Goal: Information Seeking & Learning: Understand process/instructions

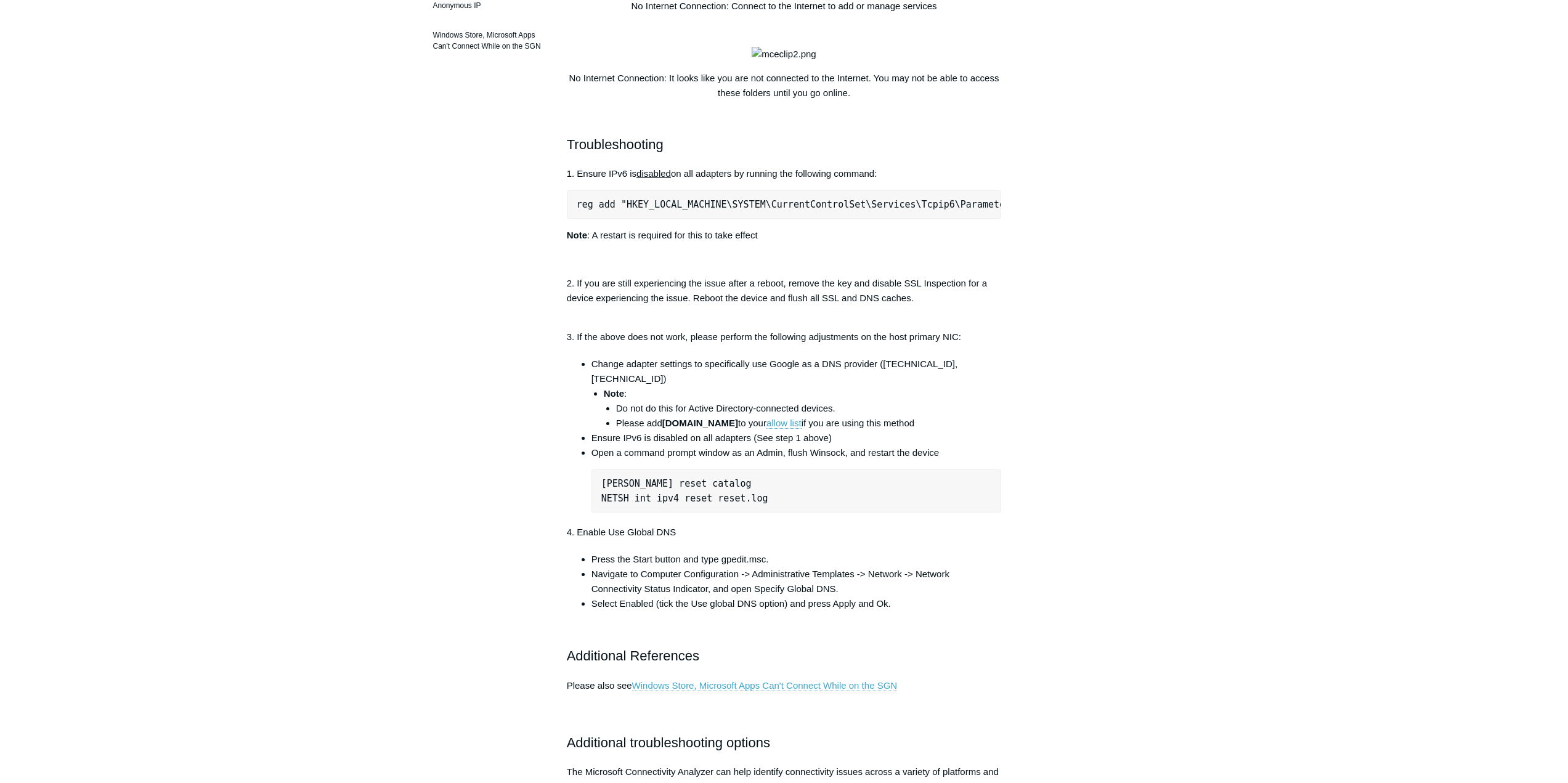
scroll to position [431, 0]
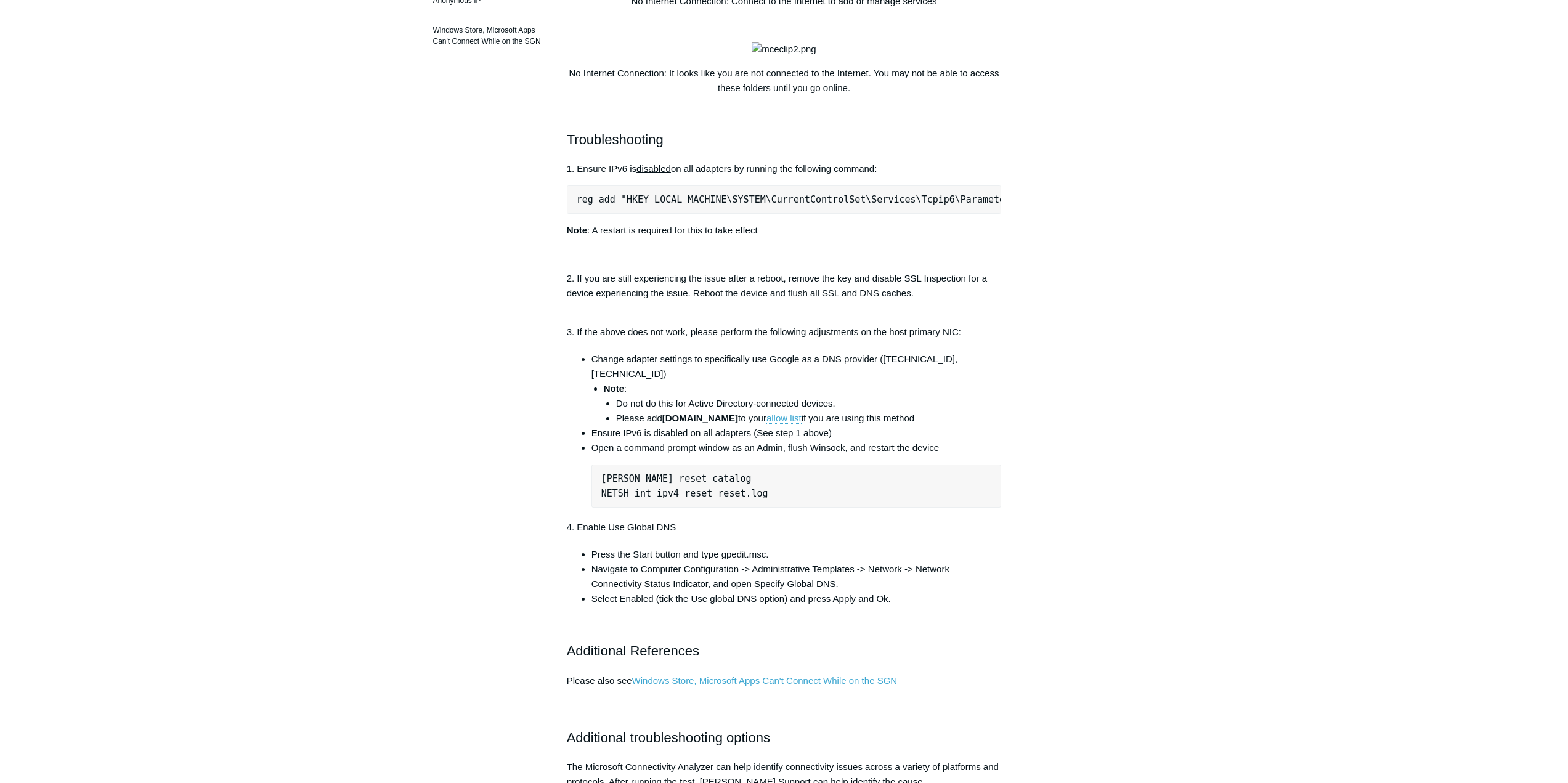
click at [732, 562] on li "Press the Start button and type gpedit.msc." at bounding box center [797, 554] width 410 height 15
copy li "gpedit"
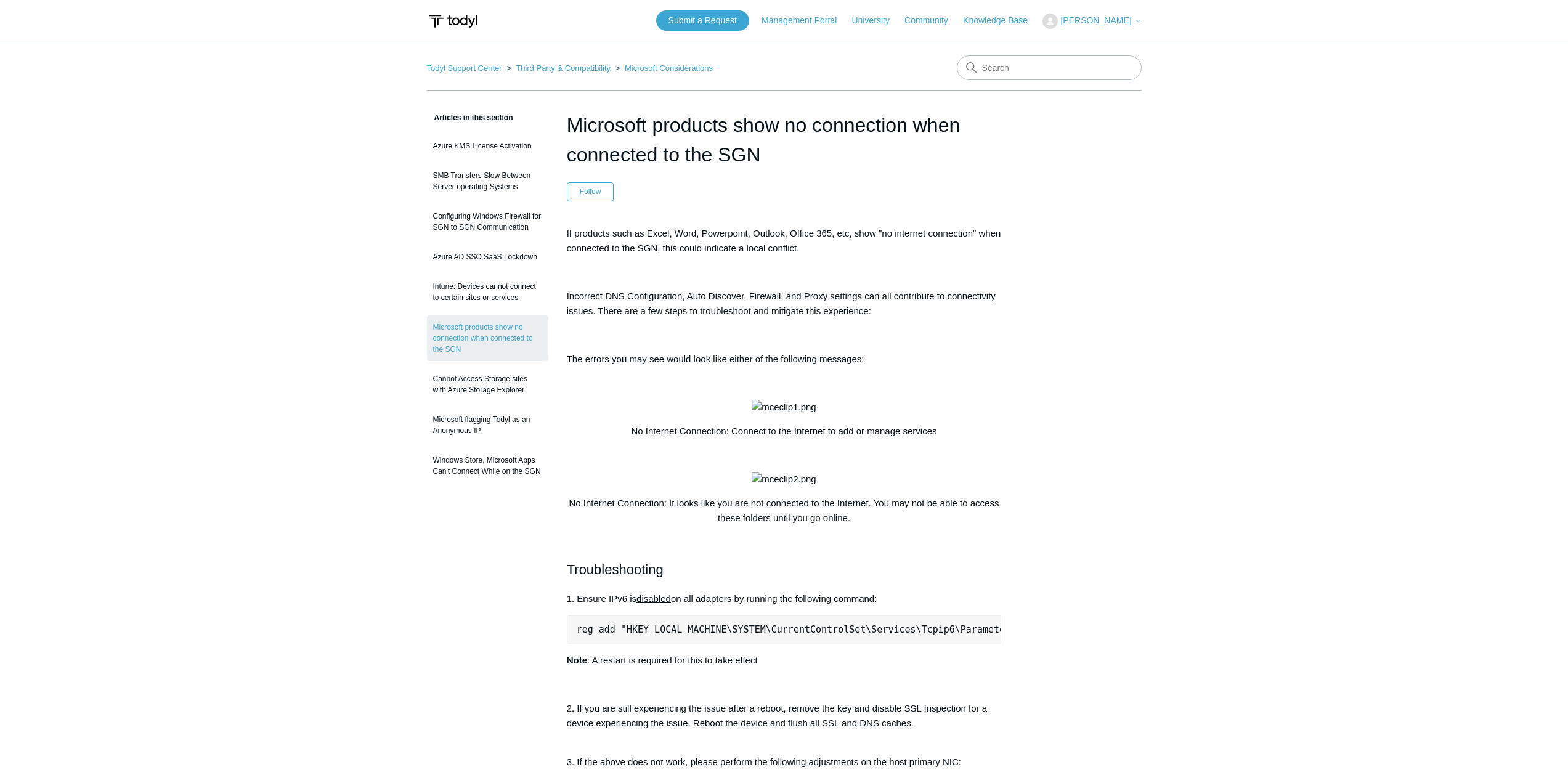
scroll to position [0, 0]
click at [1048, 64] on input "Search" at bounding box center [1049, 69] width 185 height 25
type input "Microsoft products mac"
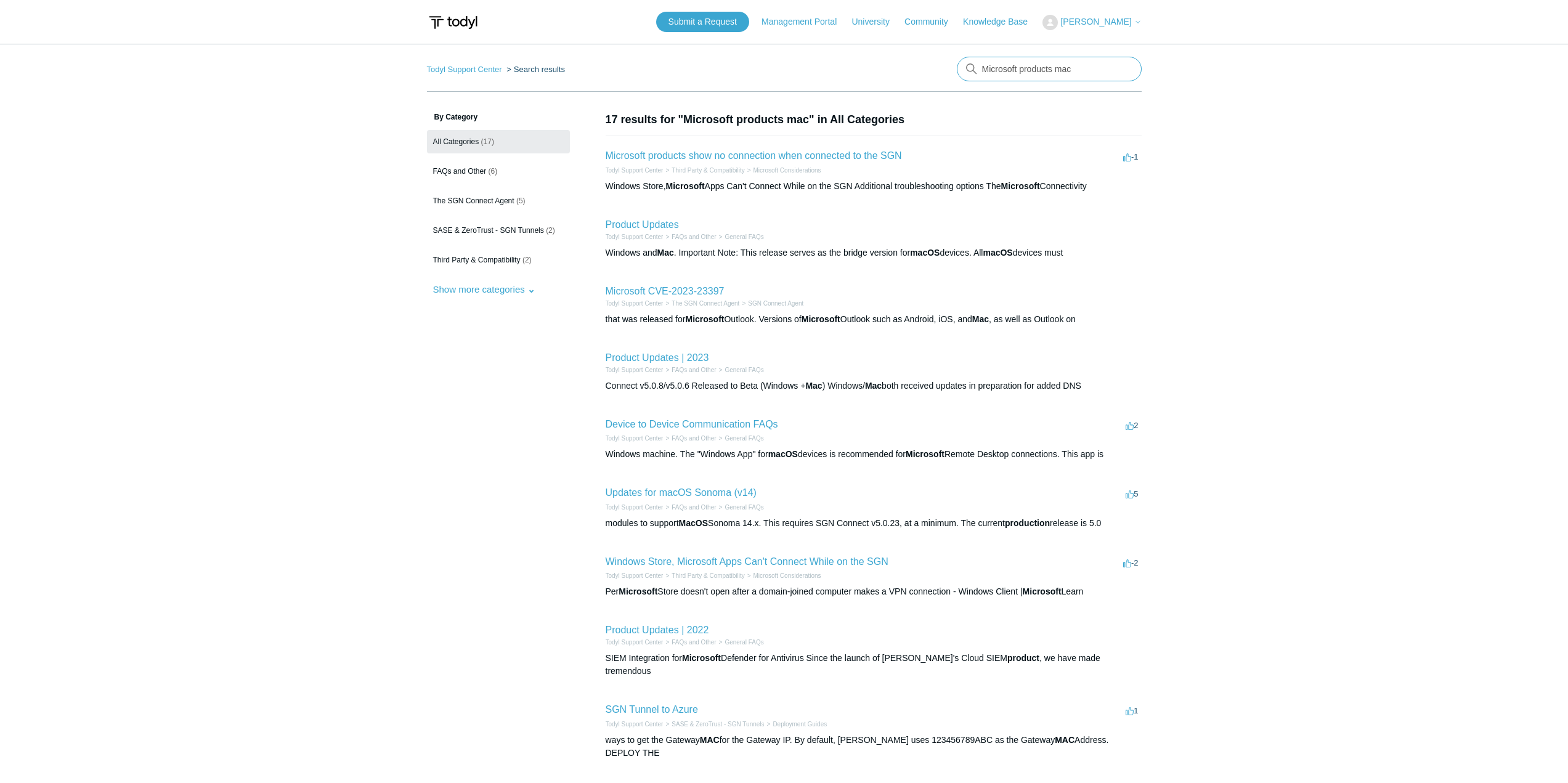
click at [992, 71] on input "Microsoft products mac" at bounding box center [1049, 69] width 185 height 25
type input "products mac"
click at [776, 164] on li "Microsoft products show no connection when connected to the SGN -1 votes -1 Tod…" at bounding box center [873, 170] width 536 height 69
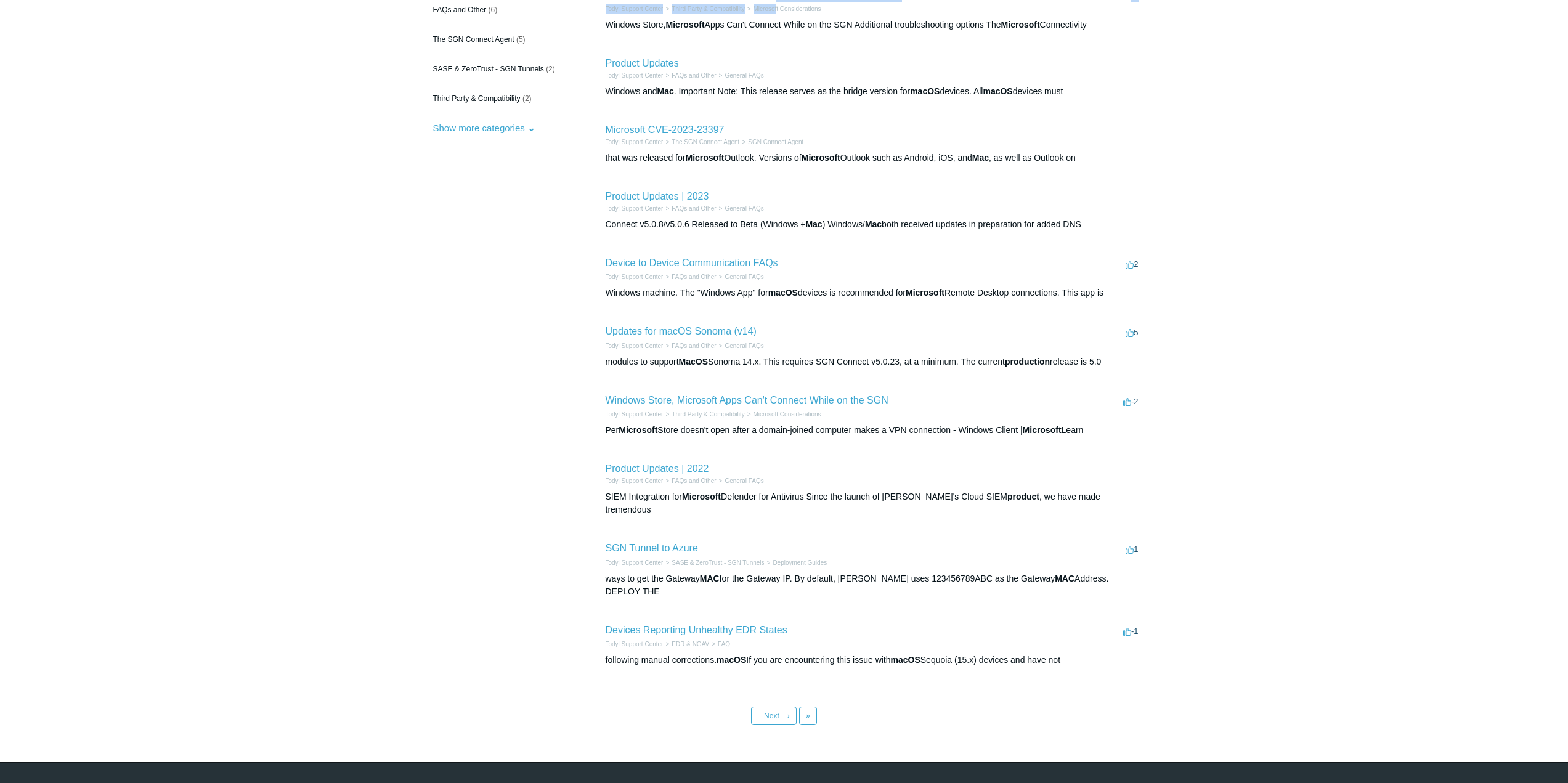
scroll to position [163, 0]
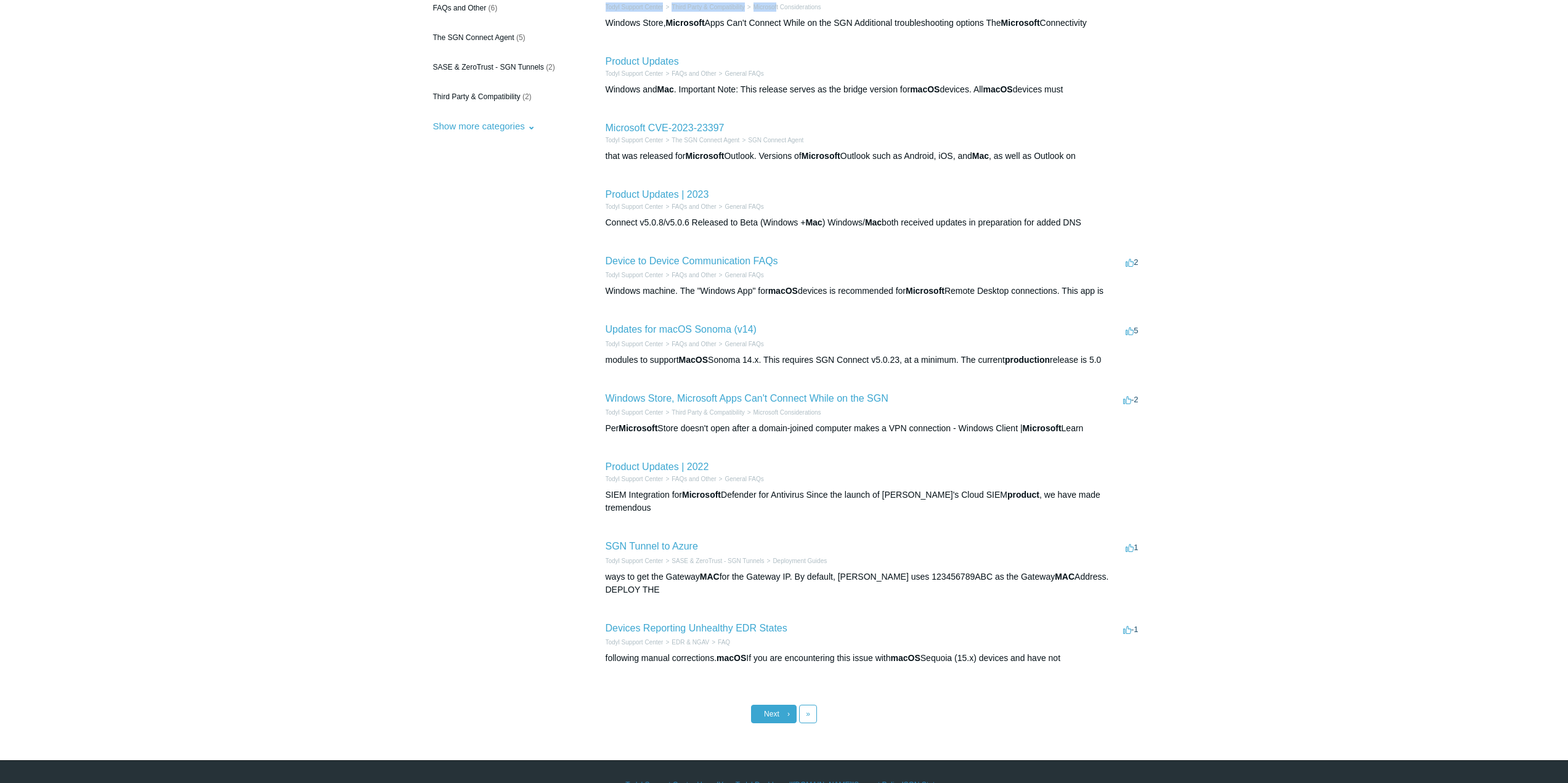
click at [763, 705] on link "Next ›" at bounding box center [774, 714] width 46 height 18
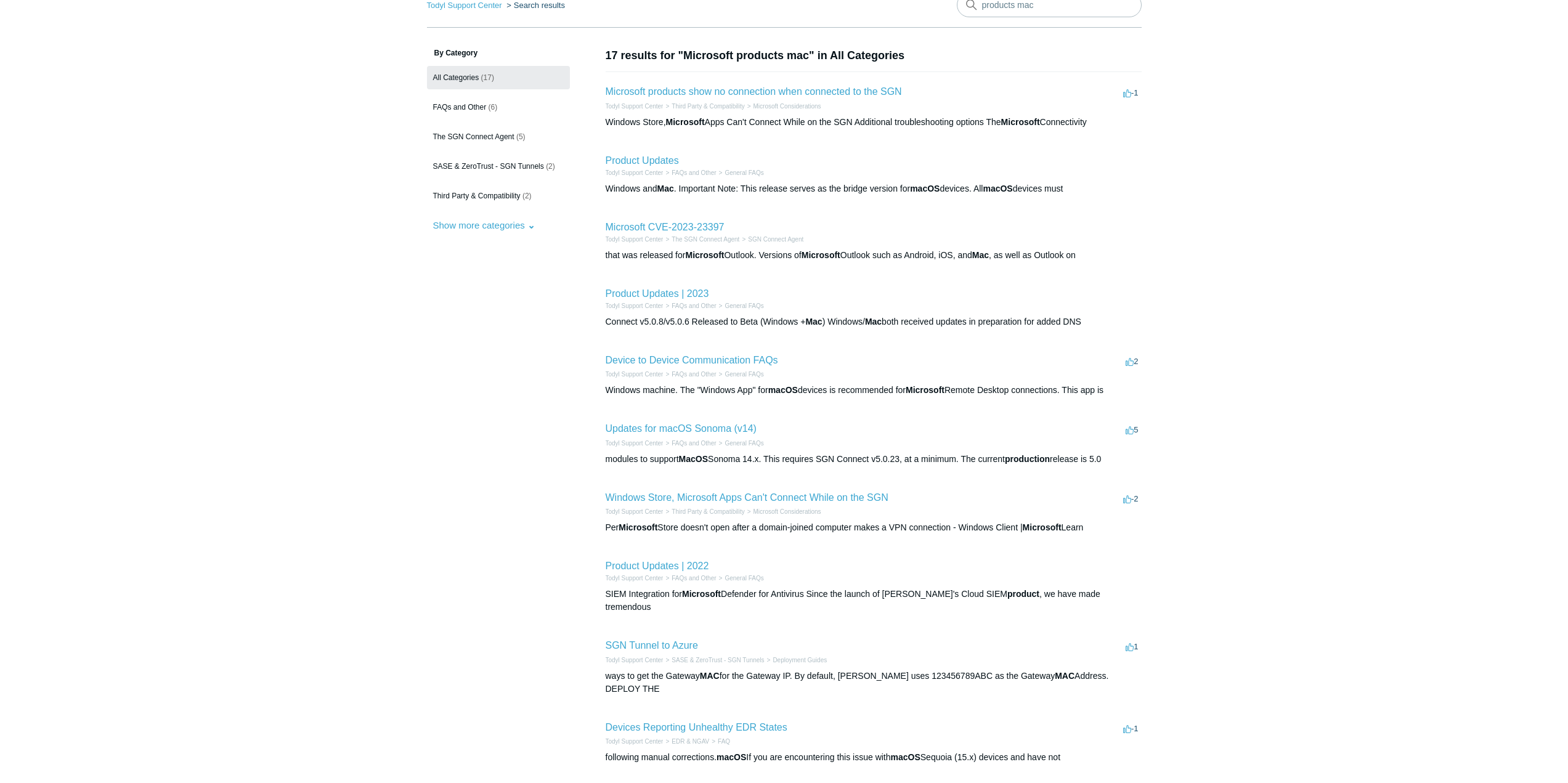
scroll to position [40, 0]
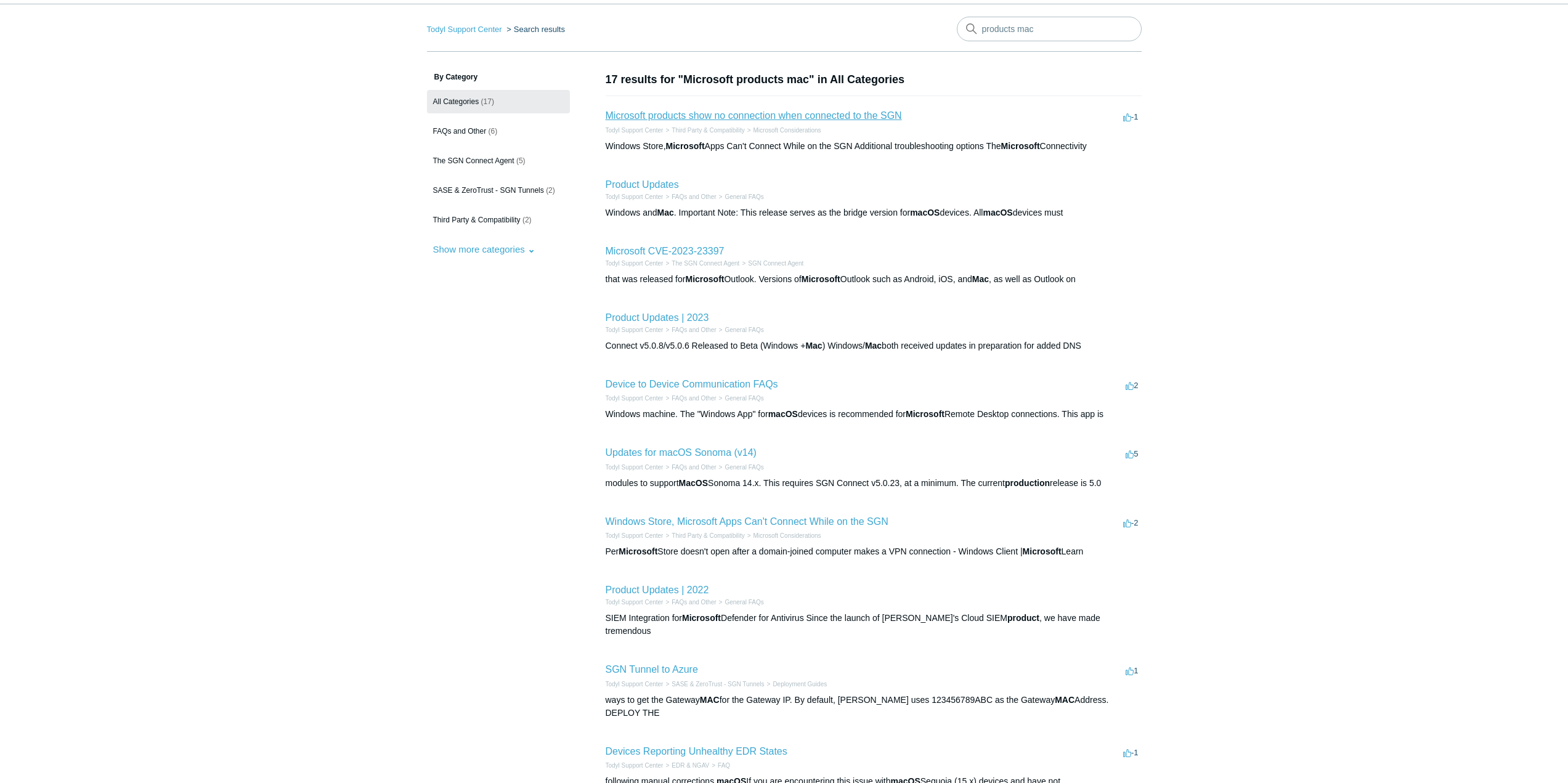
click at [750, 120] on link "Microsoft products show no connection when connected to the SGN" at bounding box center [753, 115] width 296 height 10
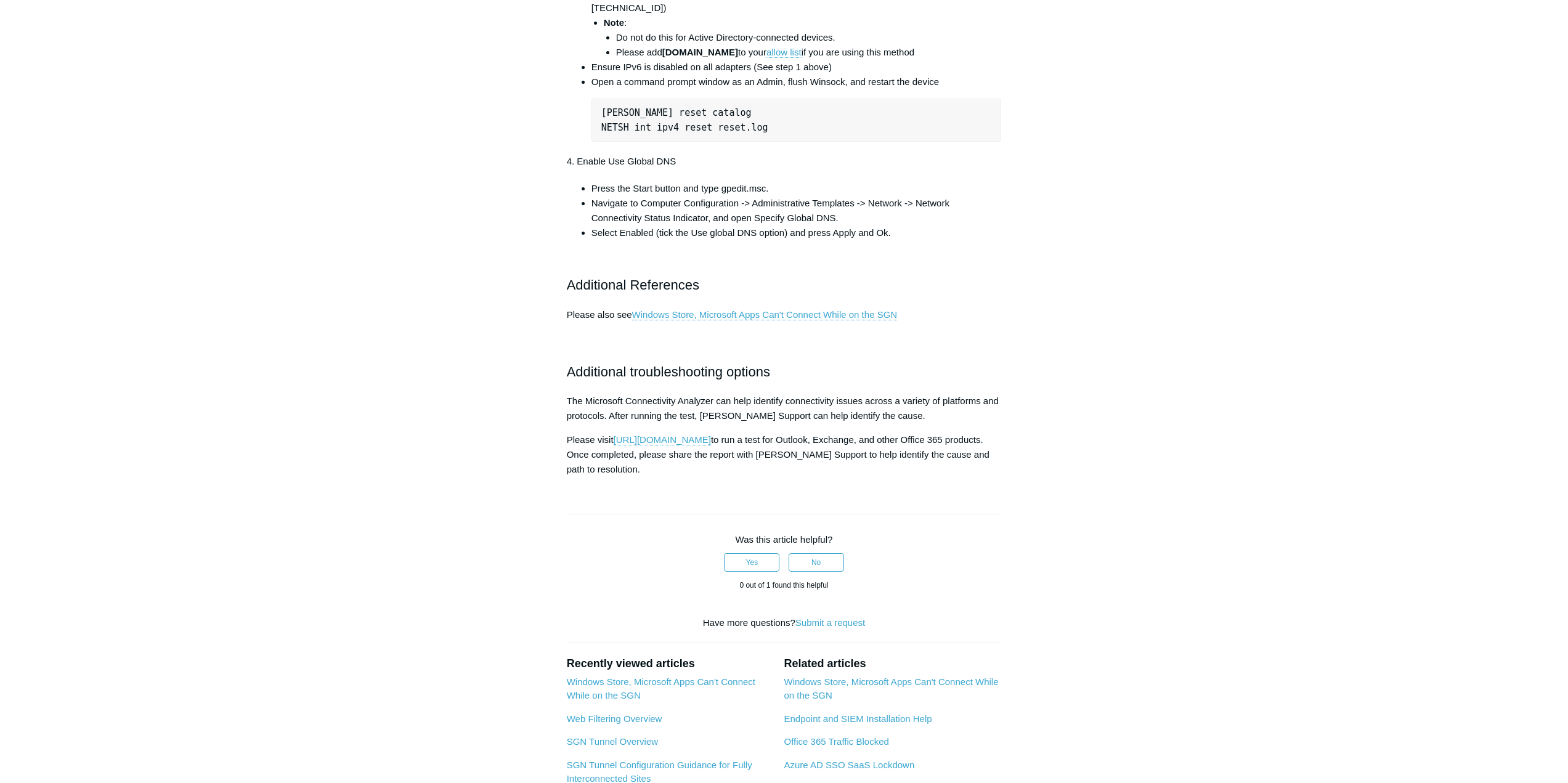
scroll to position [801, 0]
click at [711, 442] on link "[URL][DOMAIN_NAME]" at bounding box center [662, 436] width 98 height 11
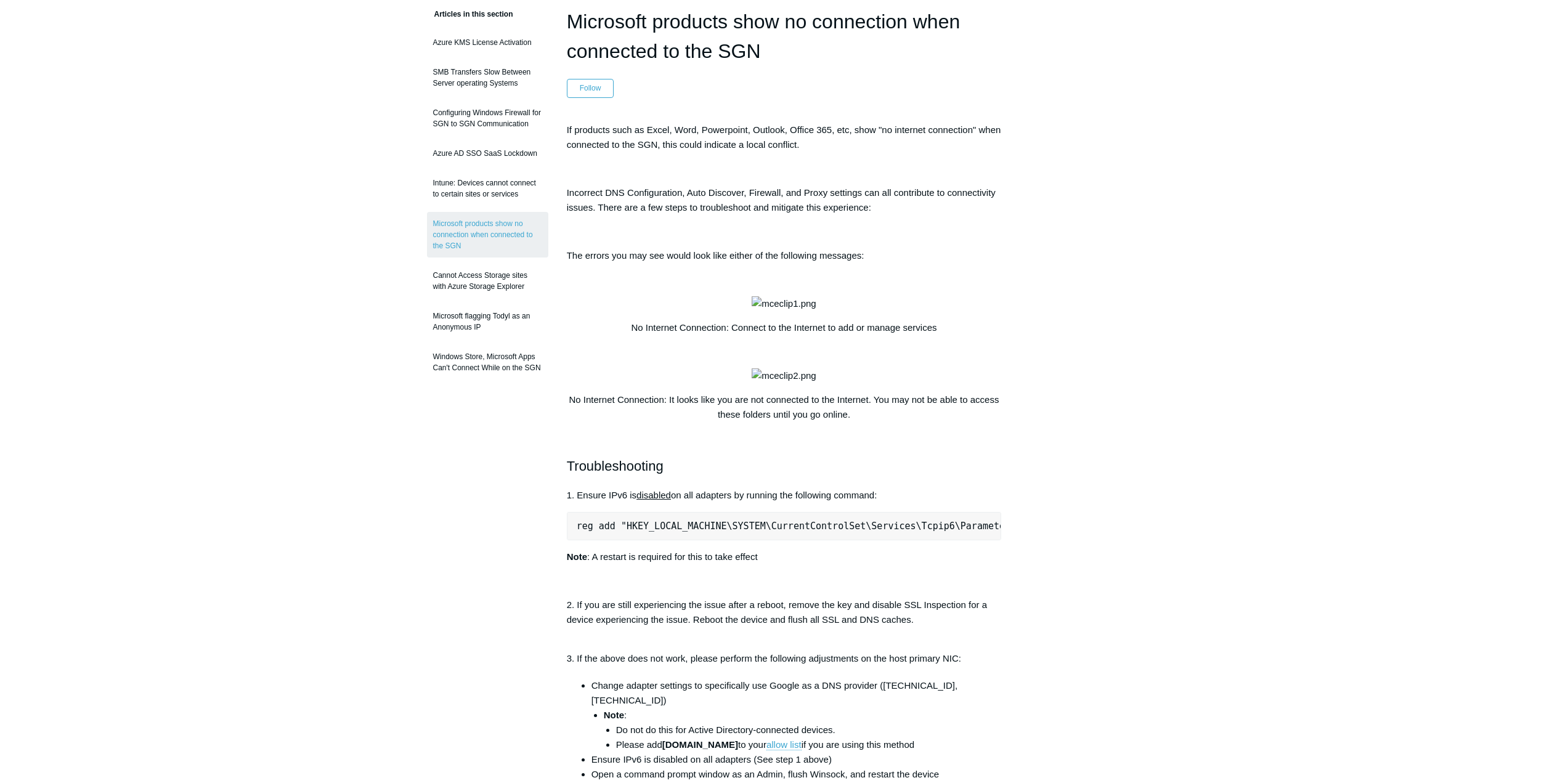
scroll to position [0, 0]
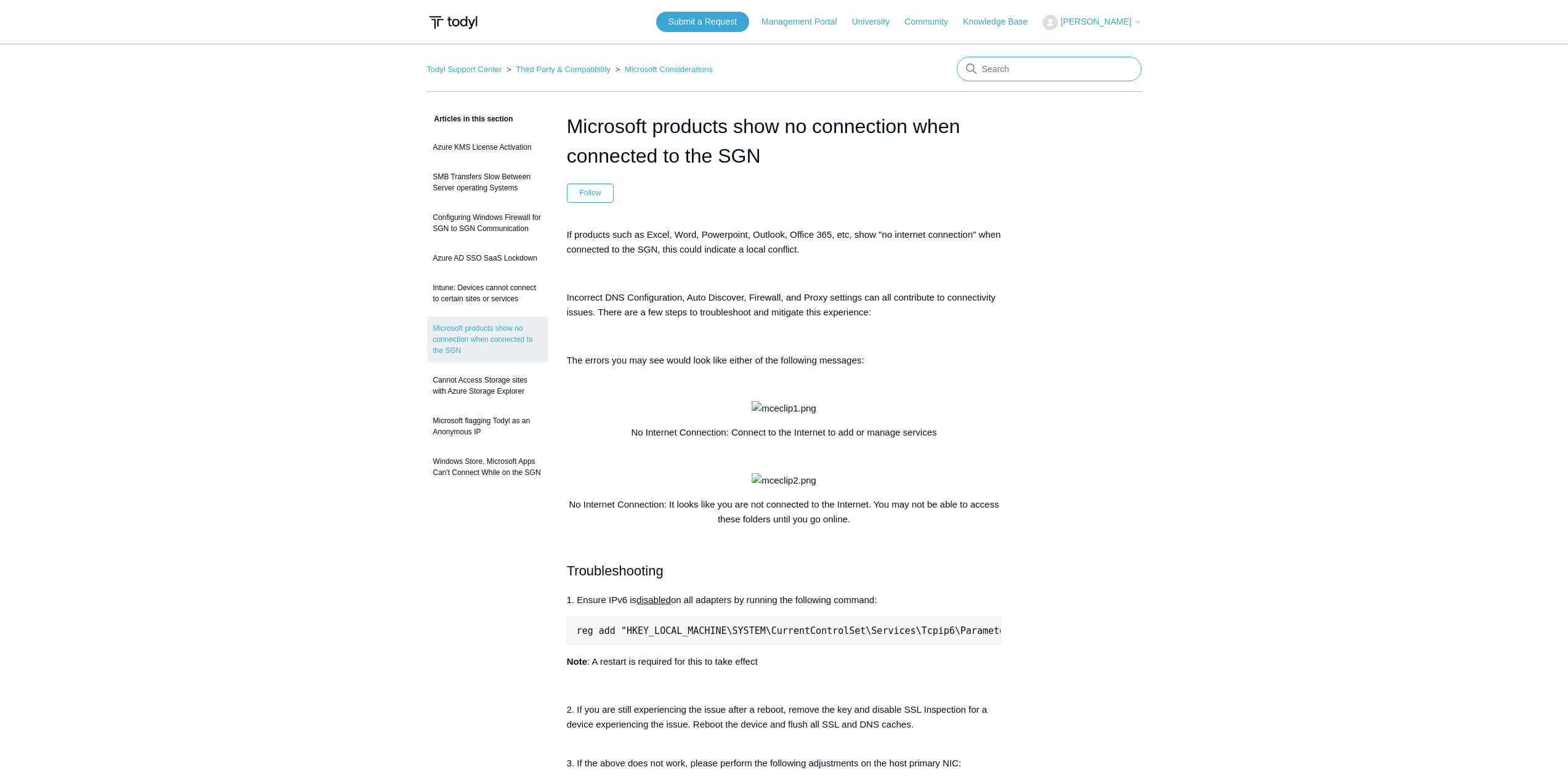
click at [1086, 68] on input "Search" at bounding box center [1049, 69] width 185 height 25
type input "sgn logs"
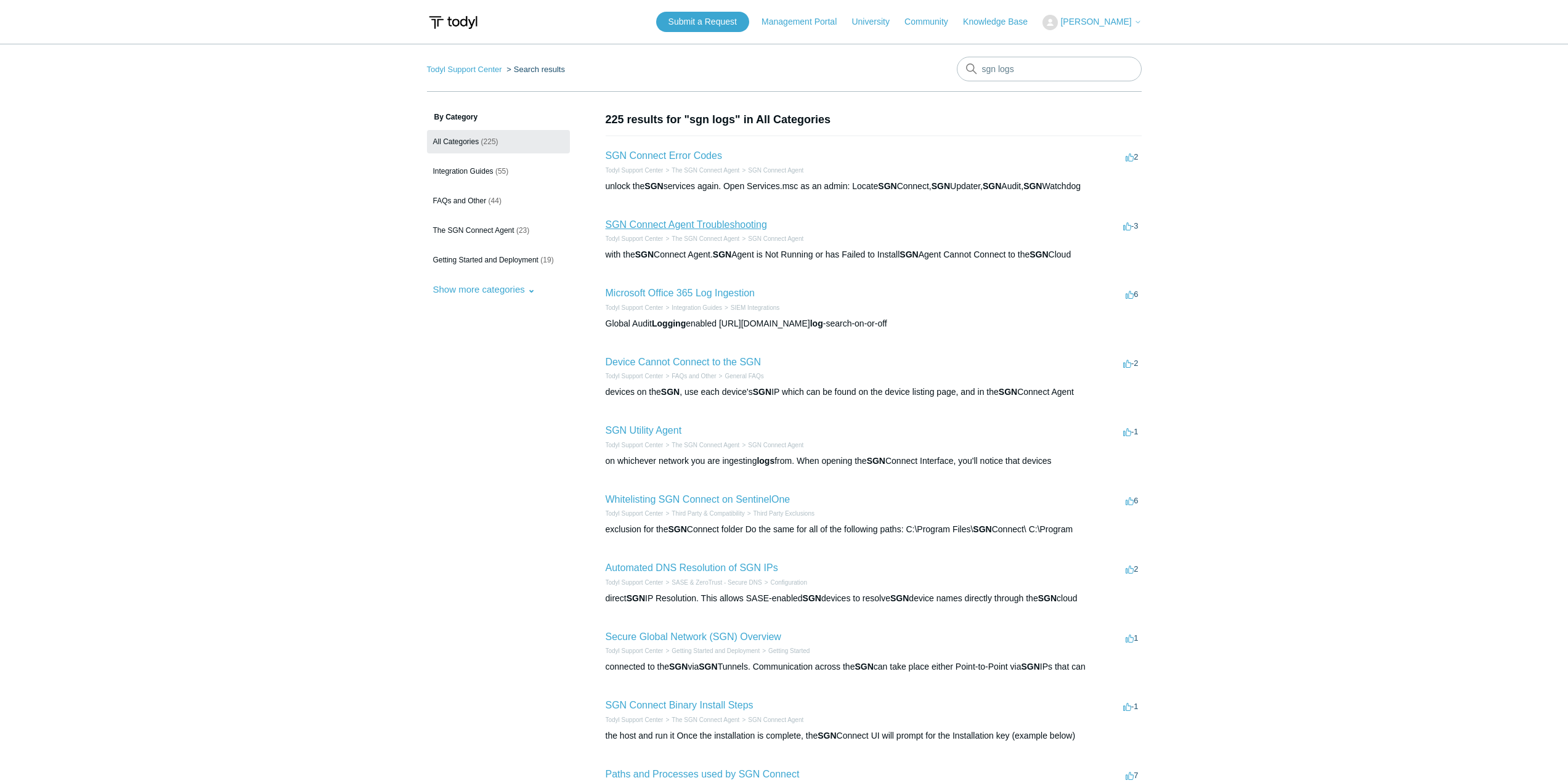
click at [690, 221] on link "SGN Connect Agent Troubleshooting" at bounding box center [686, 224] width 161 height 10
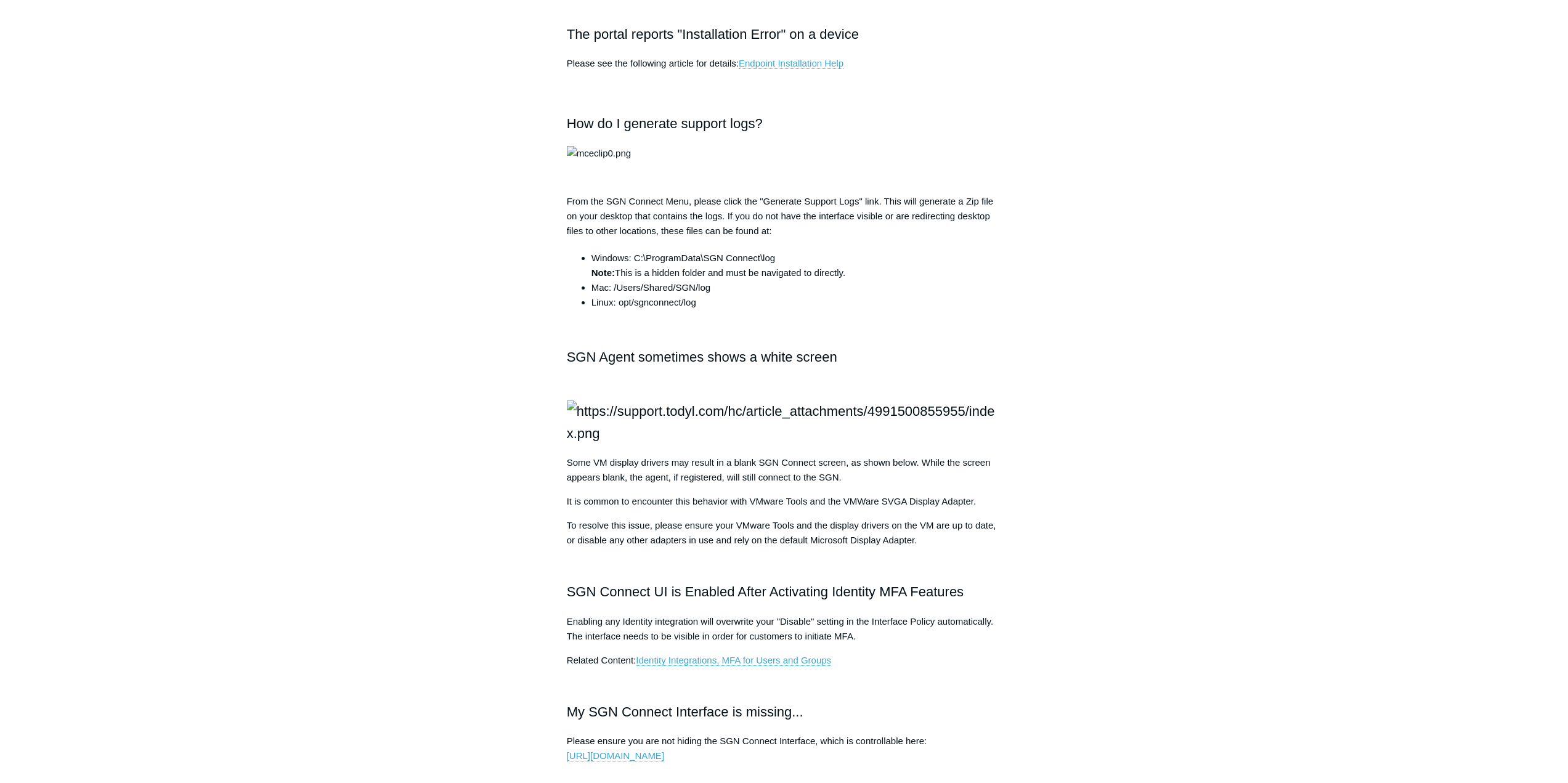
scroll to position [862, 0]
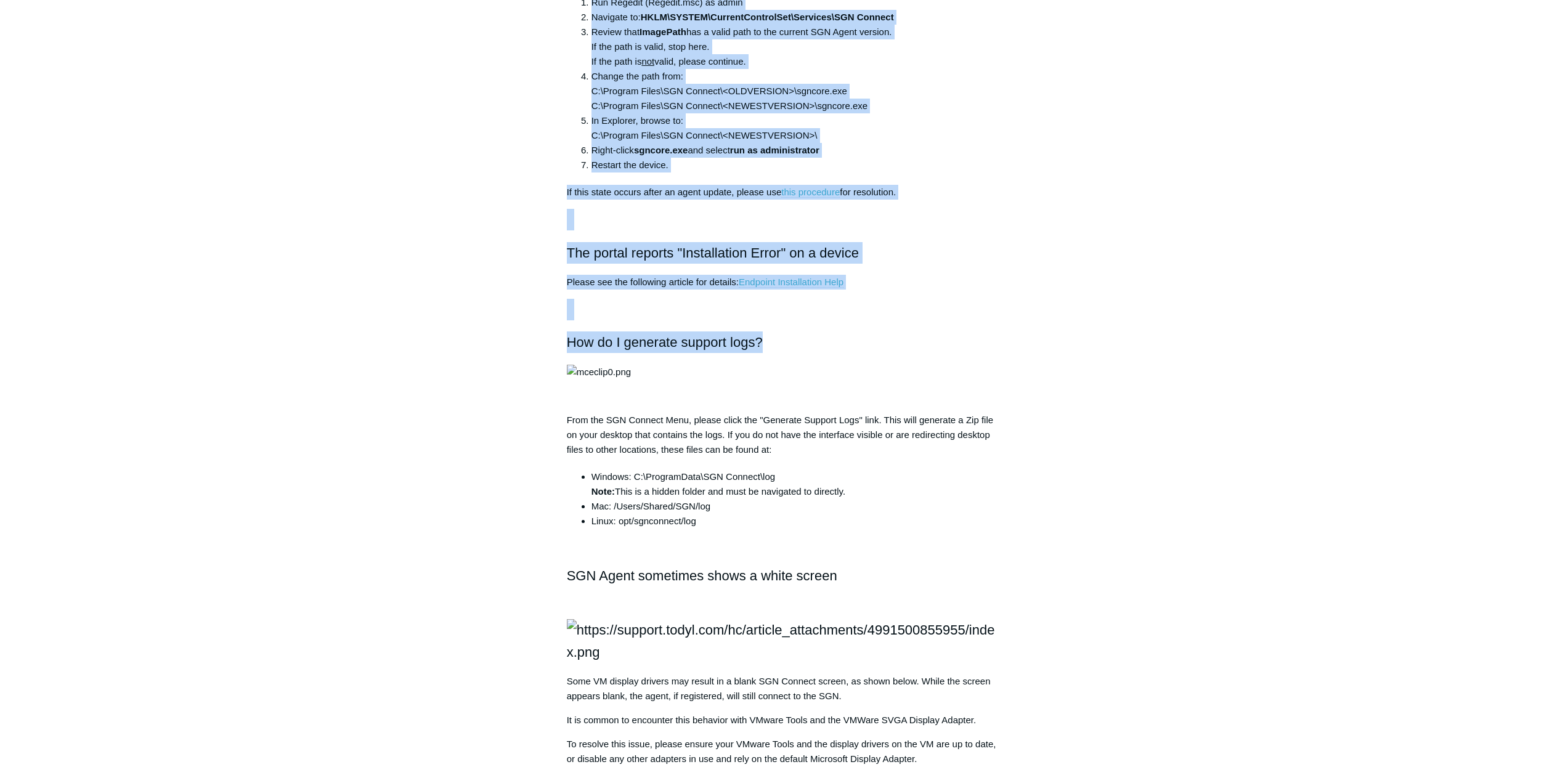
drag, startPoint x: 772, startPoint y: 342, endPoint x: 541, endPoint y: 348, distance: 231.1
click at [541, 348] on div "Articles in this section Installation Procedure for macOS 15 (Sequoia) Check to…" at bounding box center [784, 364] width 715 height 2229
click at [625, 342] on h2 "How do I generate support logs?" at bounding box center [784, 342] width 435 height 22
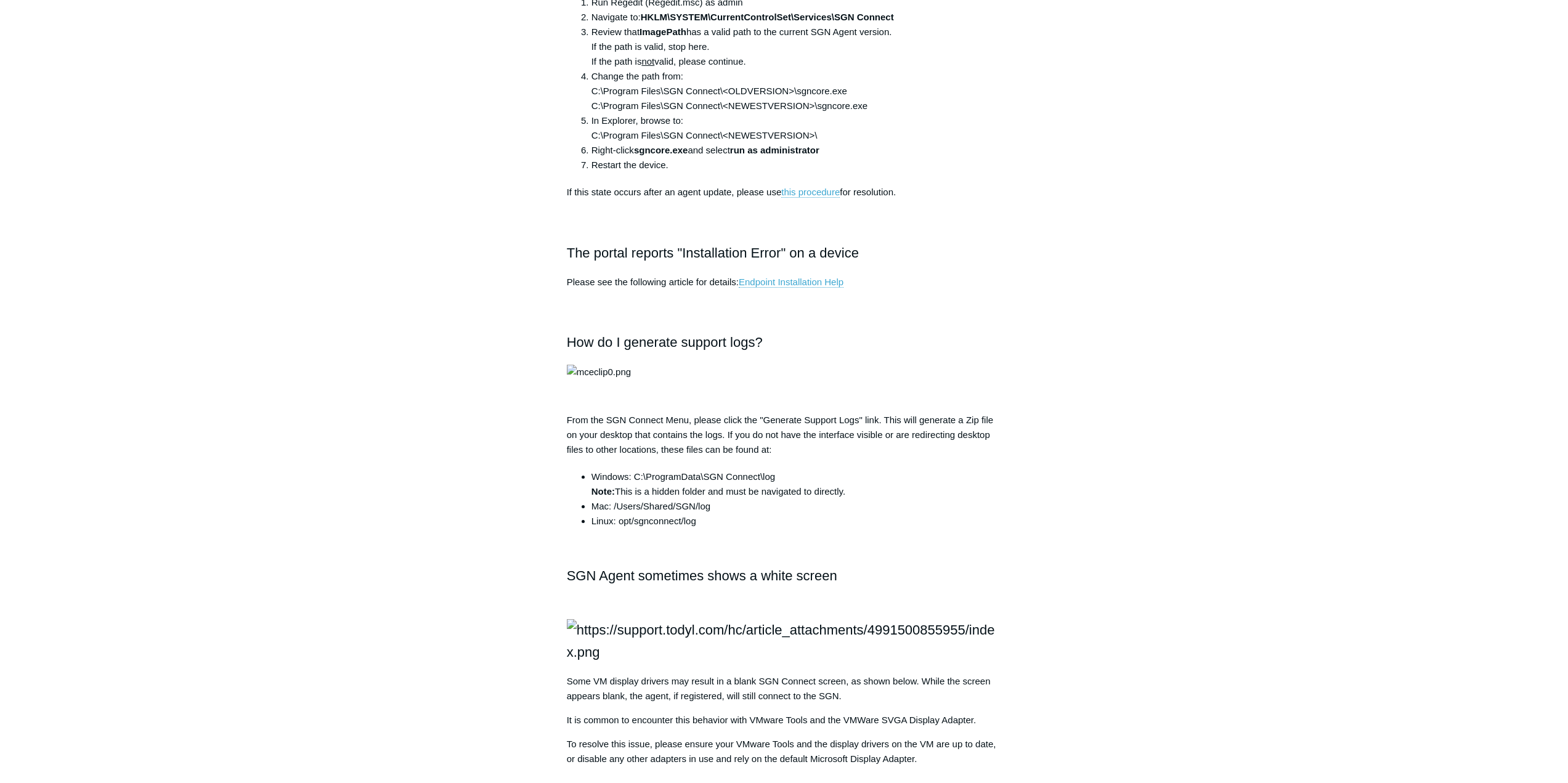
click at [628, 340] on h2 "How do I generate support logs?" at bounding box center [784, 342] width 435 height 22
click at [628, 339] on h2 "How do I generate support logs?" at bounding box center [784, 342] width 435 height 22
